Goal: Transaction & Acquisition: Purchase product/service

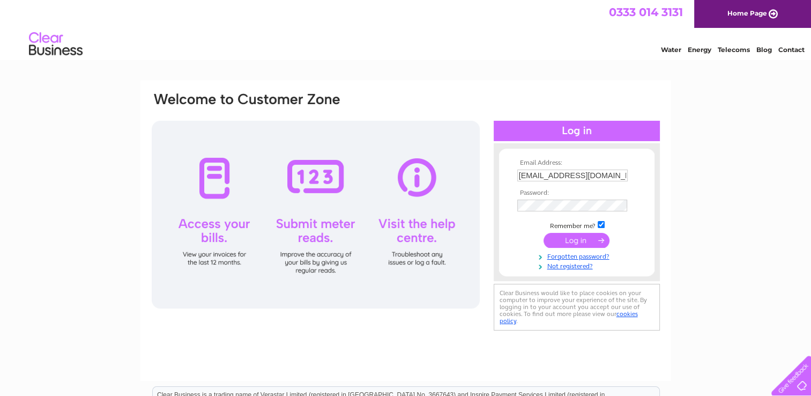
click at [579, 238] on input "submit" at bounding box center [577, 240] width 66 height 15
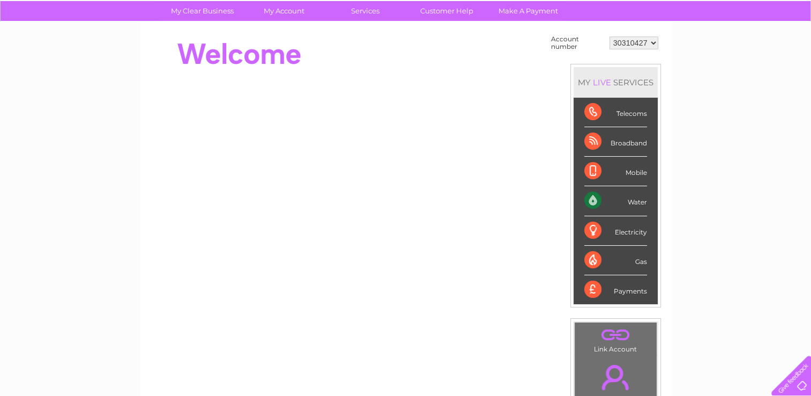
scroll to position [31, 0]
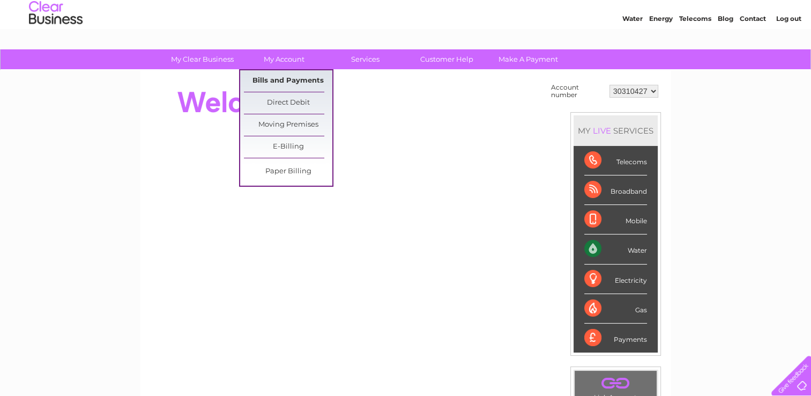
click at [302, 83] on link "Bills and Payments" at bounding box center [288, 80] width 88 height 21
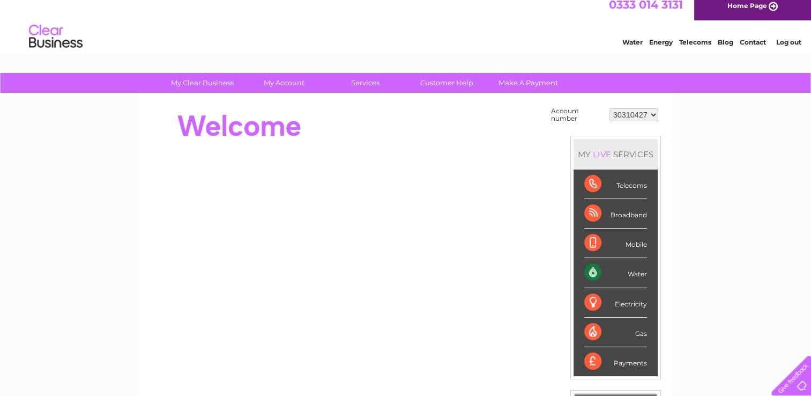
scroll to position [4, 0]
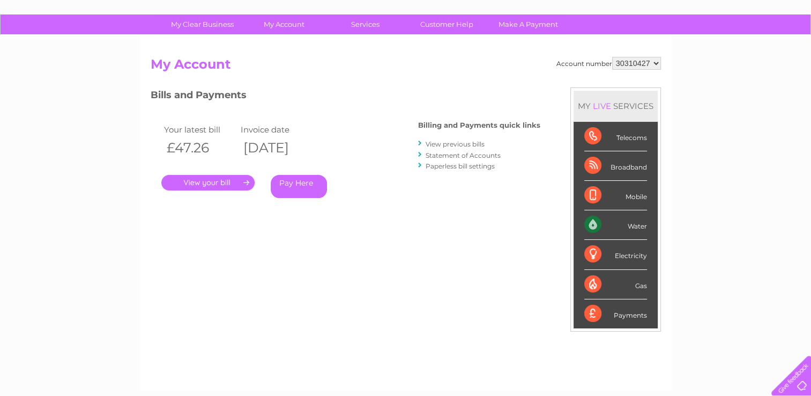
scroll to position [66, 0]
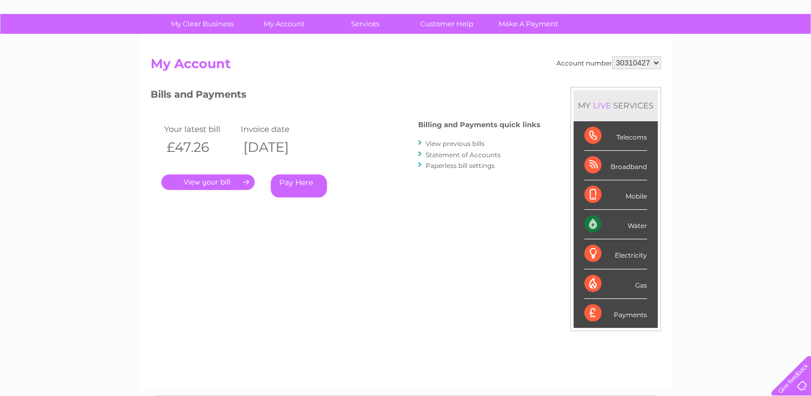
click at [296, 187] on link "Pay Here" at bounding box center [299, 185] width 56 height 23
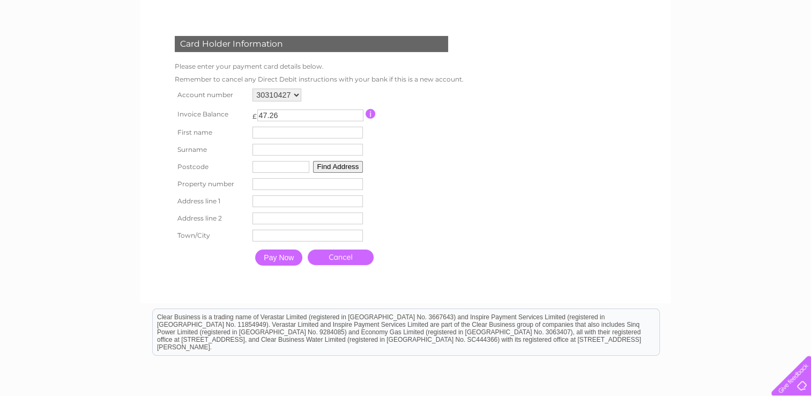
scroll to position [139, 0]
click at [312, 134] on input "text" at bounding box center [310, 132] width 112 height 13
type input "Franki"
type input "Cummings"
type input "ky1 1tn"
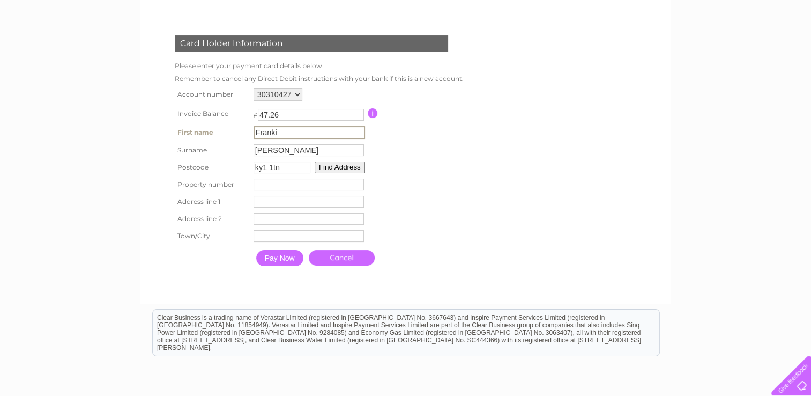
type input "16"
type input "JAMES GROVE"
type input "kirkcaldy"
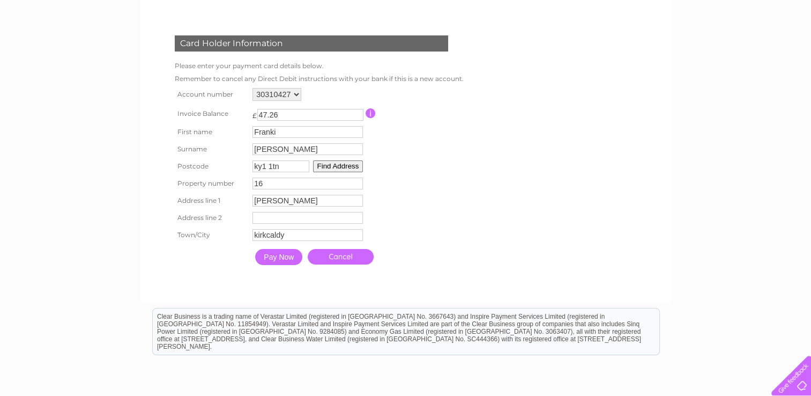
click at [284, 258] on input "Pay Now" at bounding box center [278, 257] width 47 height 16
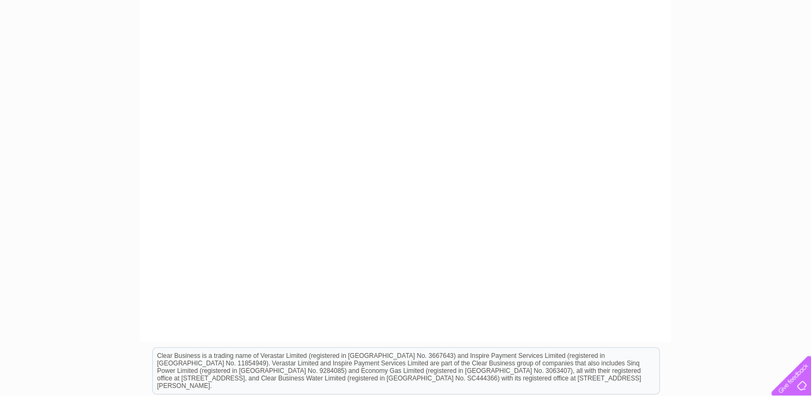
scroll to position [306, 0]
click at [593, 330] on div at bounding box center [406, 89] width 510 height 484
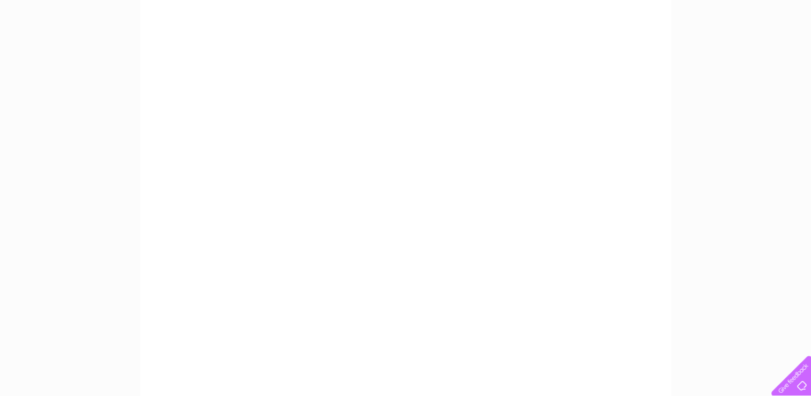
scroll to position [238, 0]
